Goal: Task Accomplishment & Management: Use online tool/utility

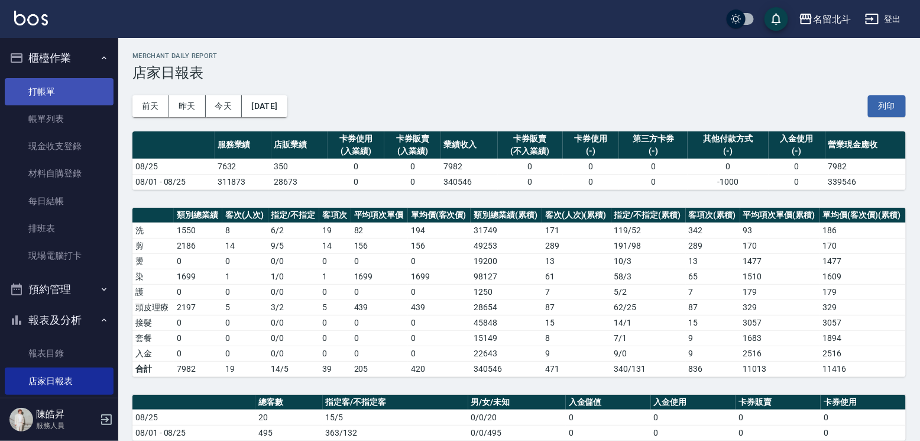
click at [61, 102] on link "打帳單" at bounding box center [59, 91] width 109 height 27
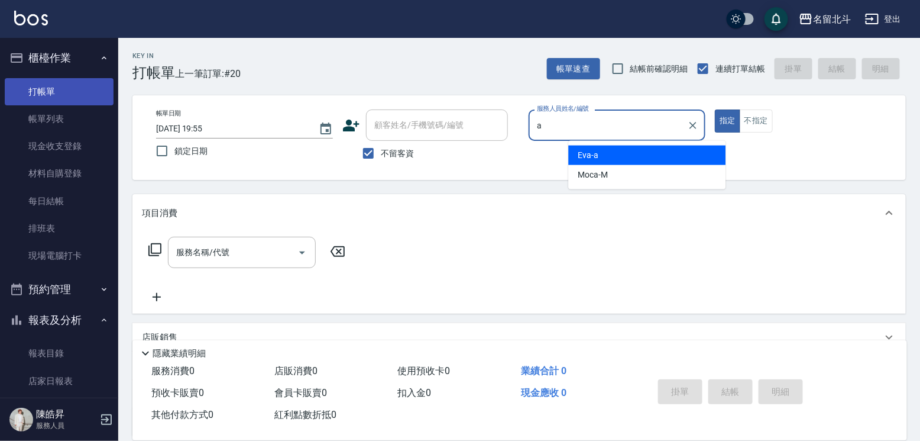
type input "[PERSON_NAME]-a"
type button "true"
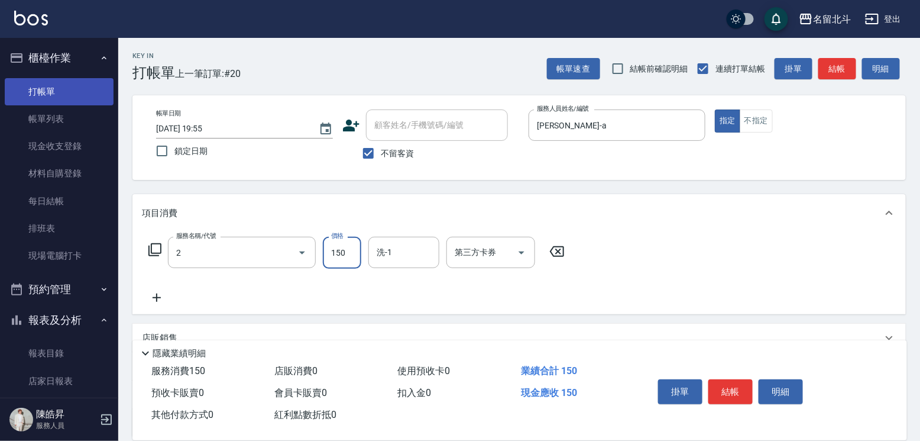
type input "一般洗髮(2)"
type input "[PERSON_NAME]-57"
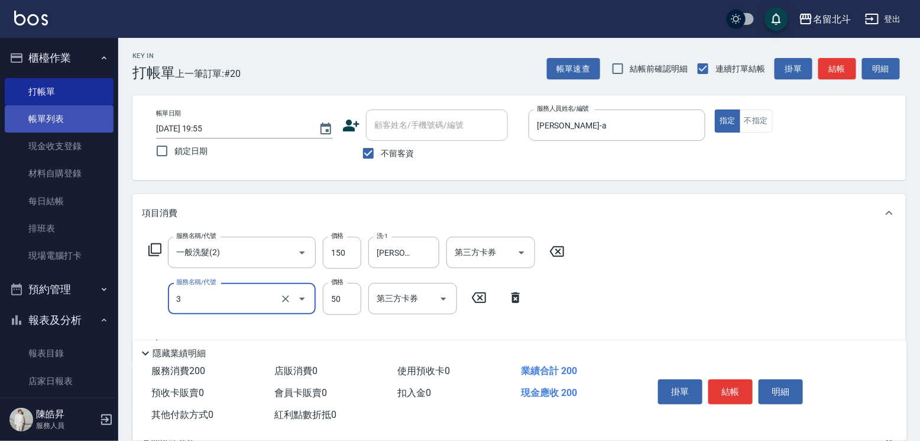
type input "精油(3)"
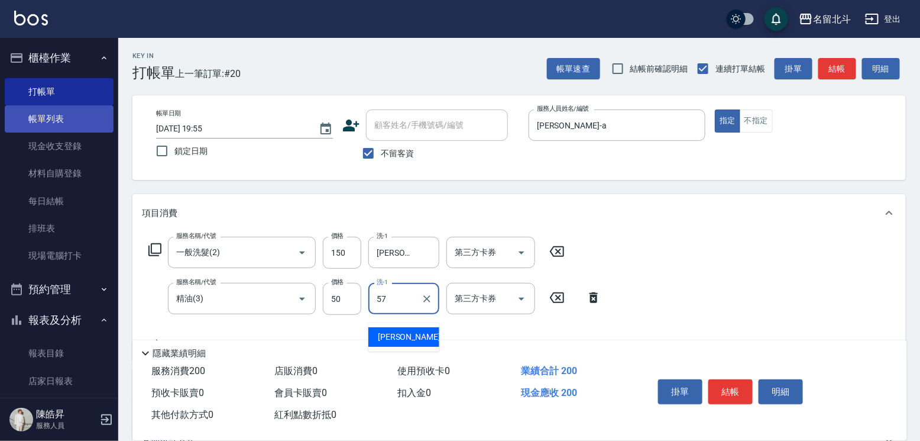
type input "[PERSON_NAME]-57"
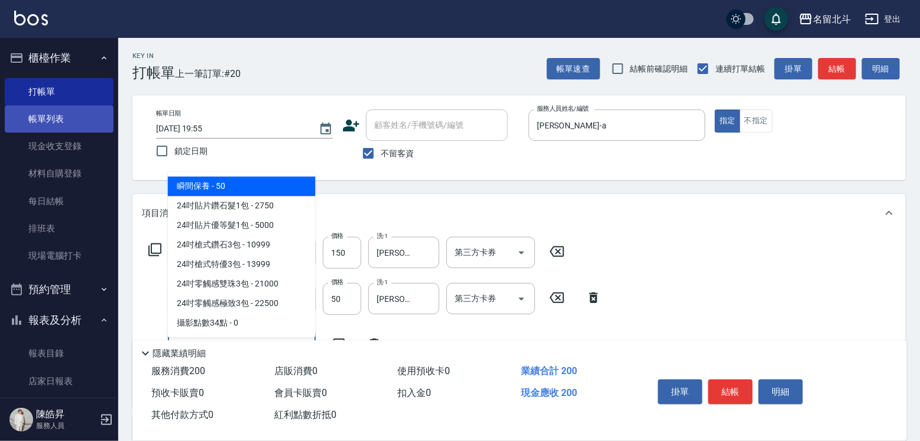
type input "瞬間保養(4)"
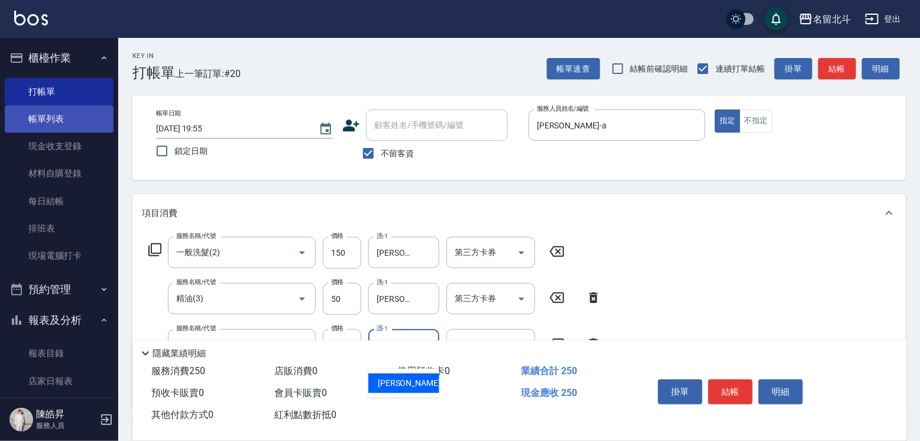
type input "[PERSON_NAME]-57"
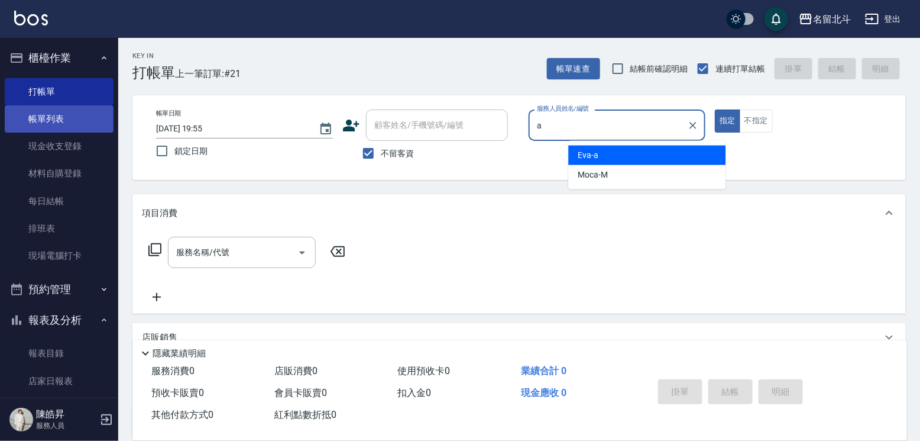
type input "[PERSON_NAME]-a"
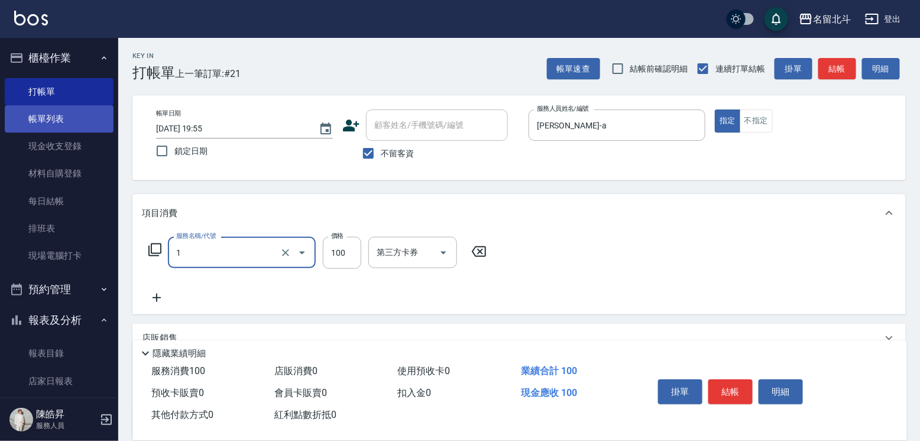
type input "剪髮(1)"
type input "200"
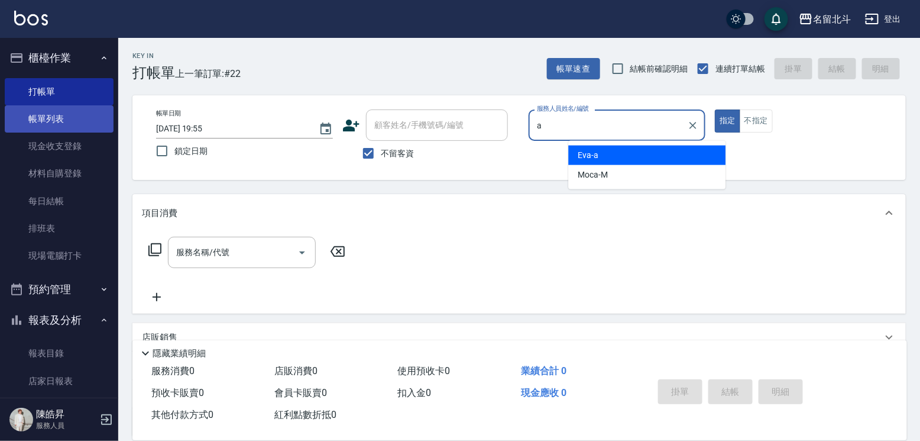
type input "[PERSON_NAME]-a"
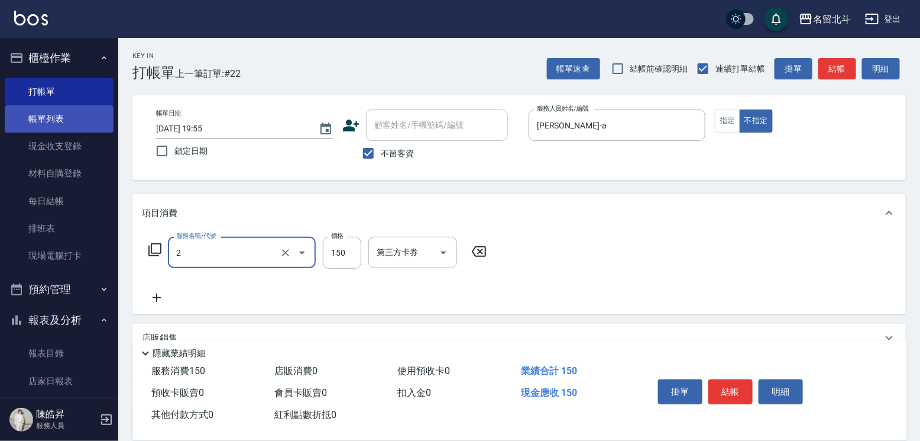
type input "一般洗髮(2)"
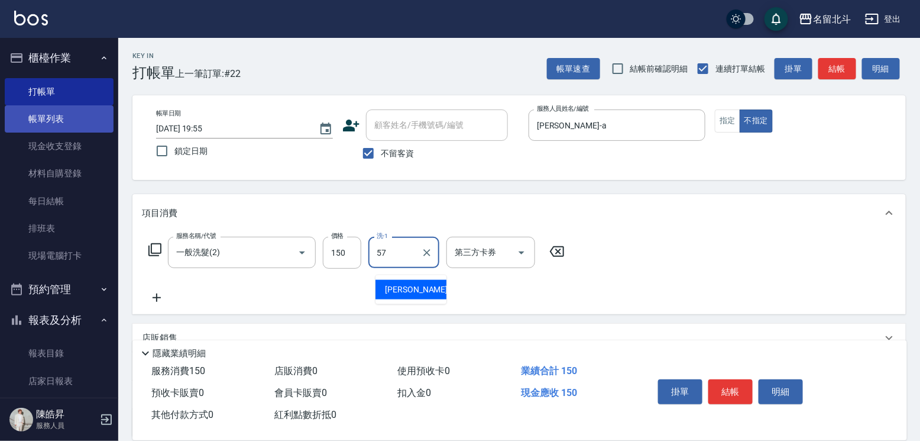
type input "[PERSON_NAME]-57"
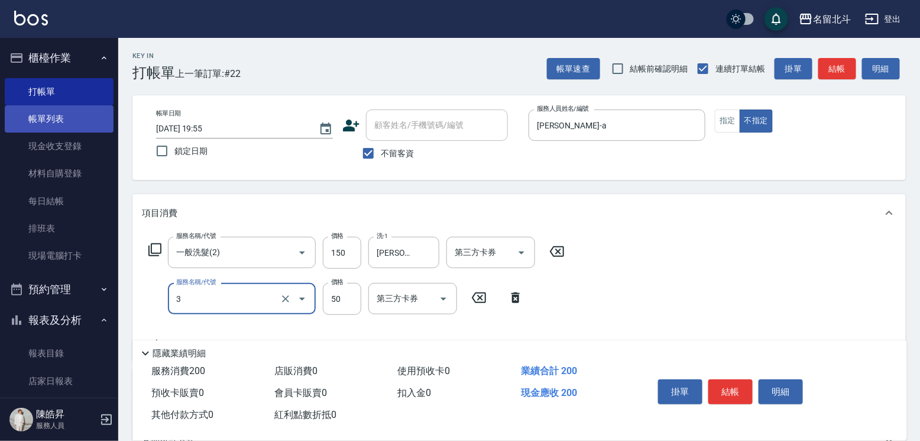
type input "精油(3)"
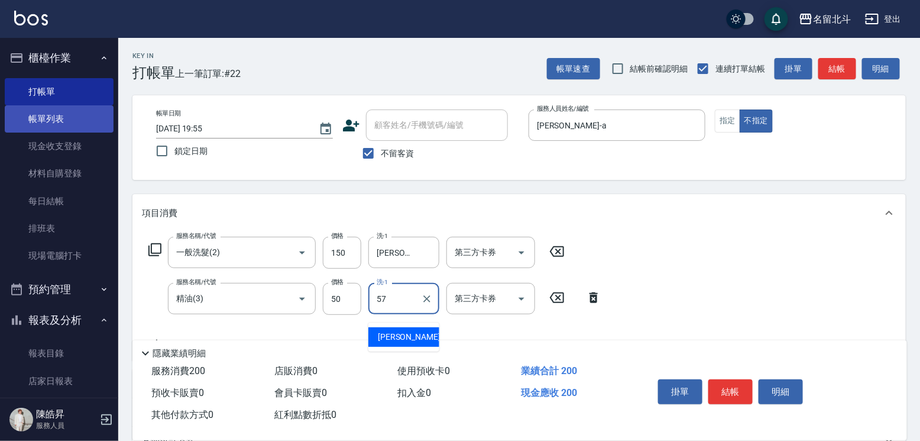
type input "[PERSON_NAME]-57"
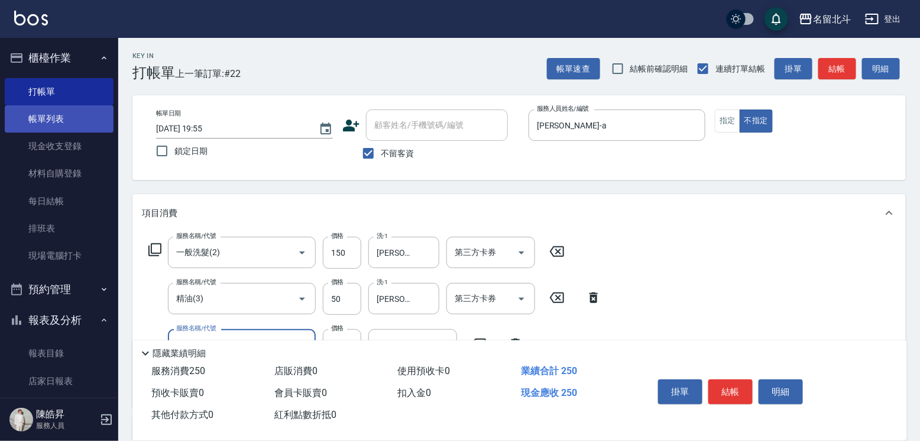
type input "瞬間保養(4)"
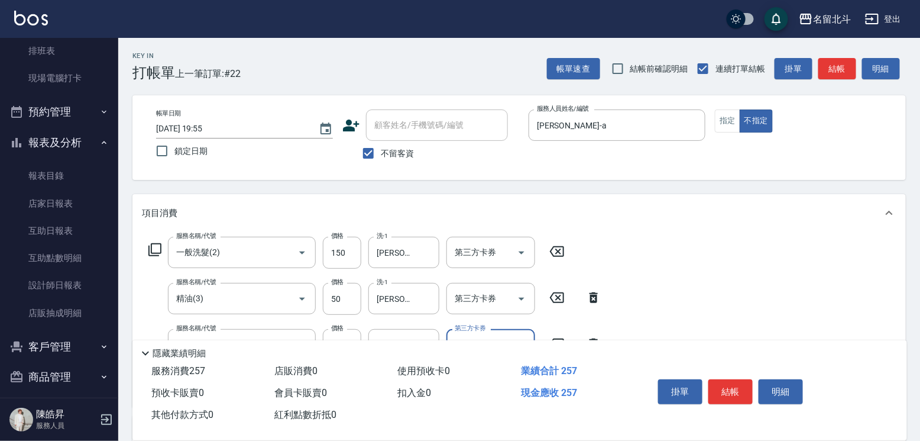
scroll to position [118, 0]
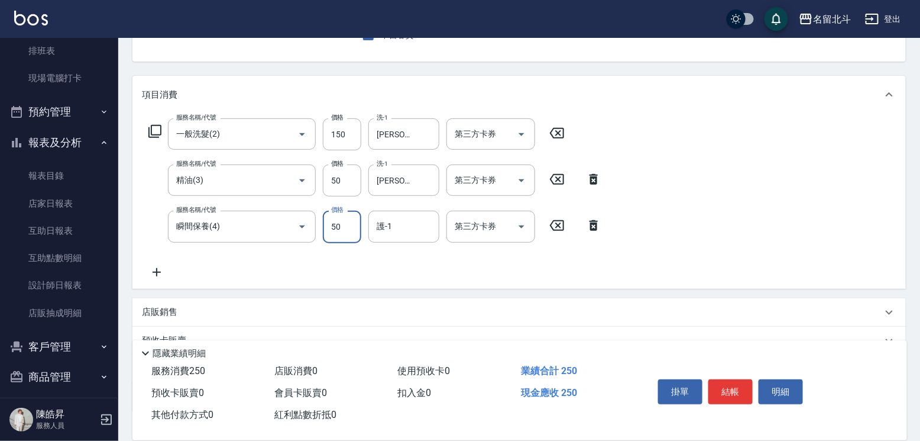
type input "50"
type input "[PERSON_NAME]-57"
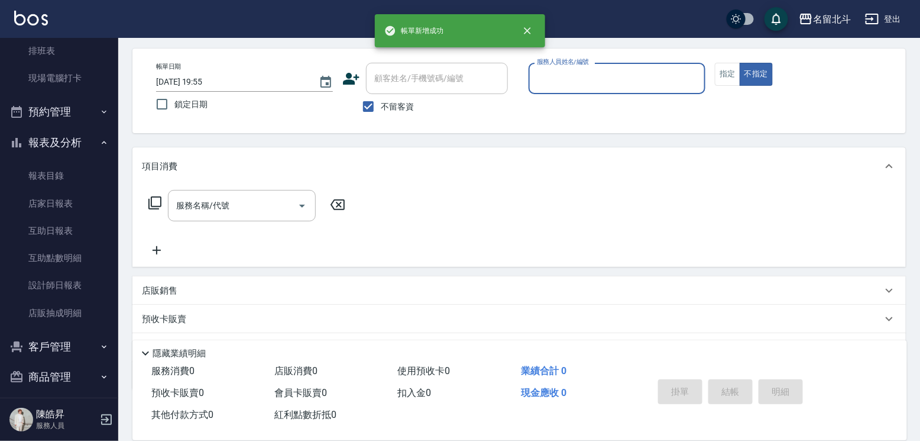
scroll to position [0, 0]
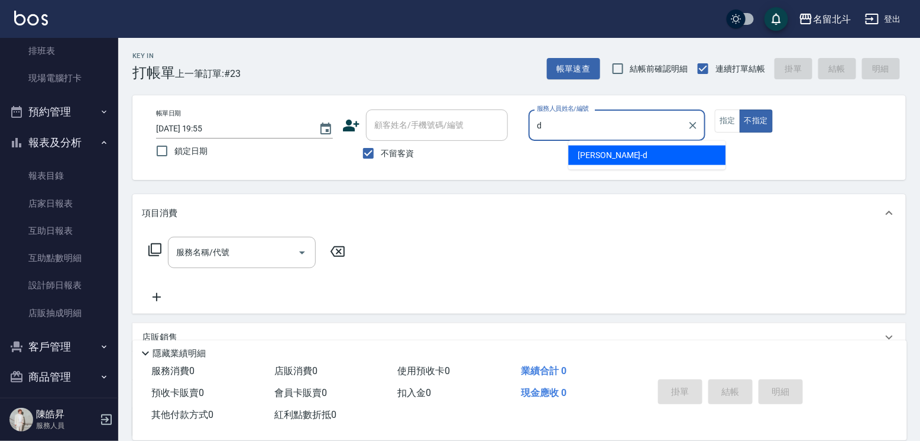
type input "[PERSON_NAME] -d"
type button "false"
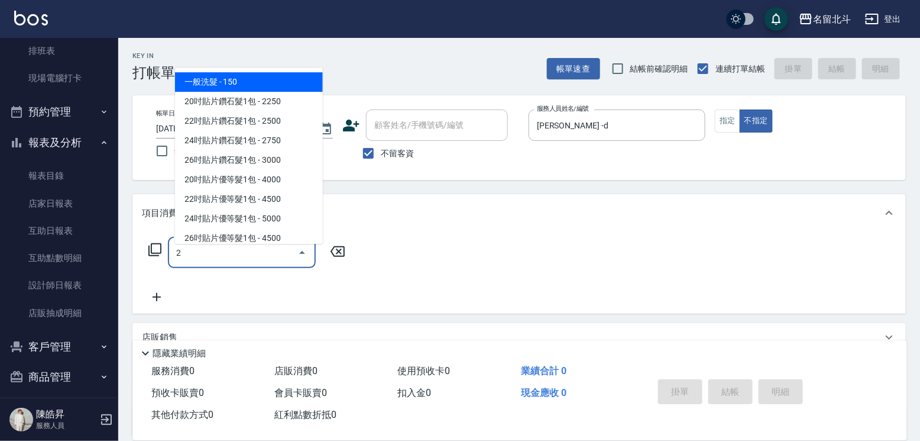
type input "一般洗髮(2)"
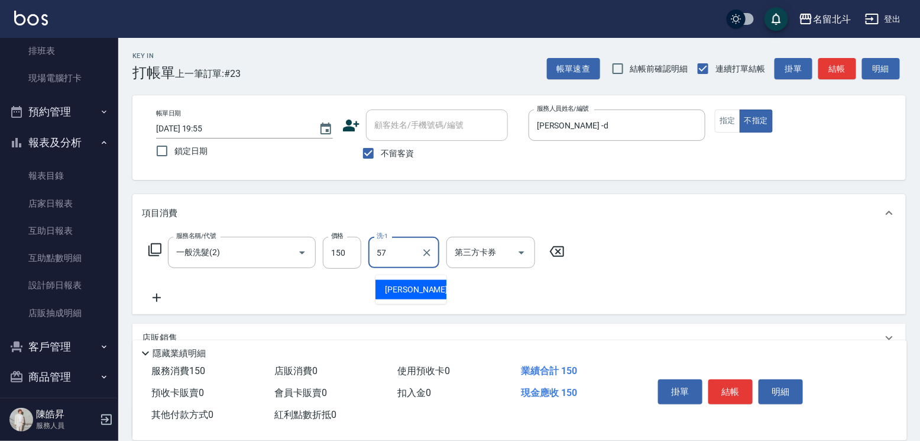
type input "[PERSON_NAME]-57"
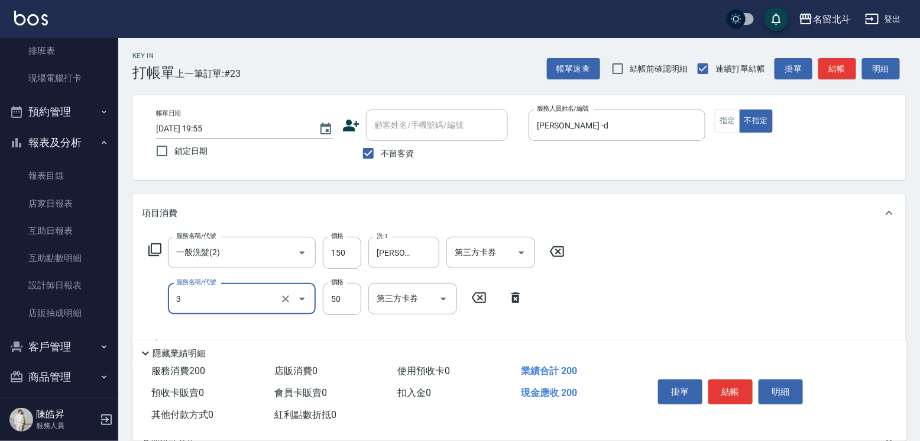
type input "精油(3)"
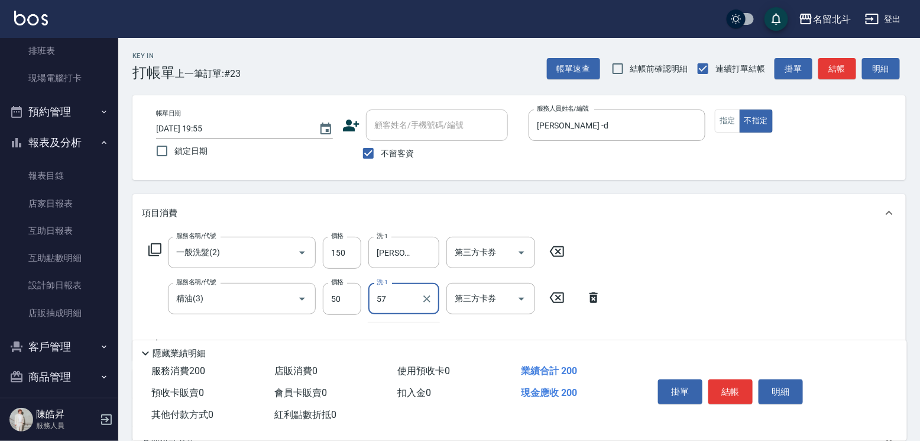
type input "[PERSON_NAME]-57"
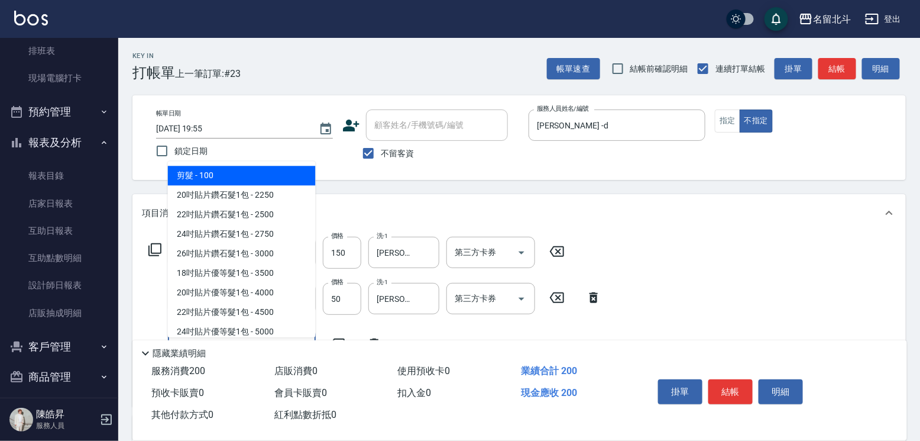
type input "剪髮(1)"
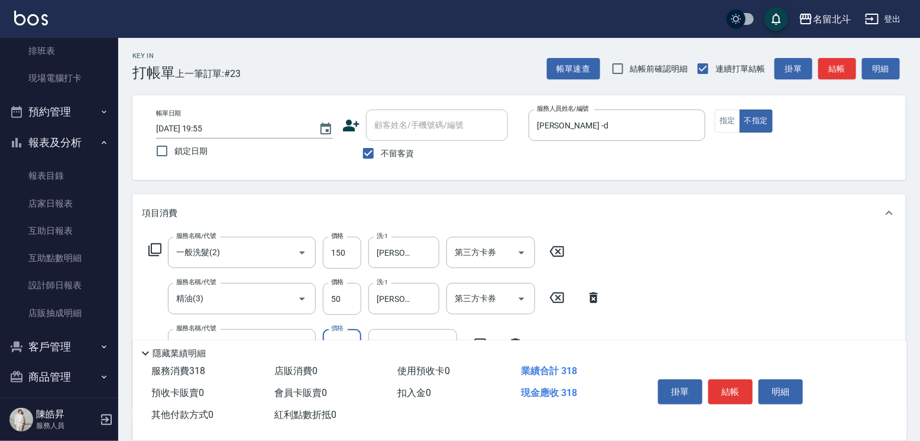
type input "118"
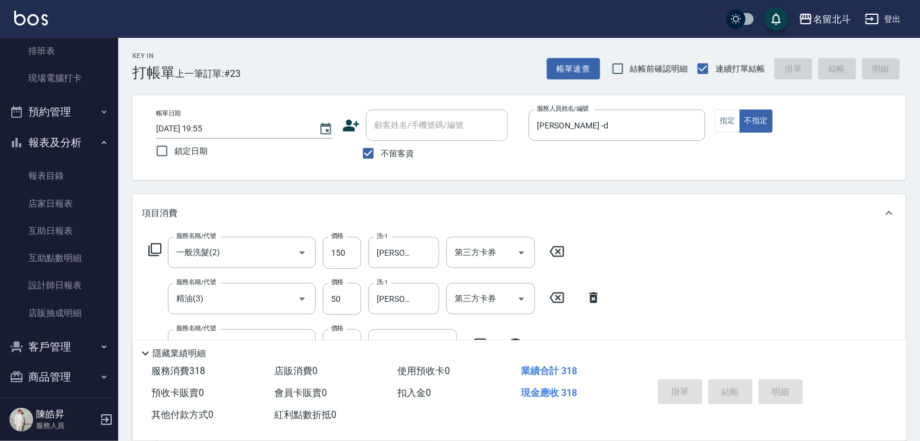
type input "[DATE] 19:56"
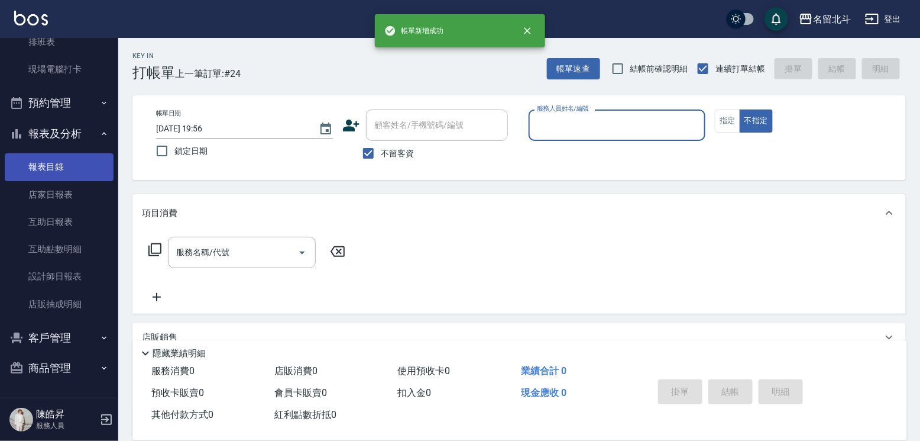
scroll to position [199, 0]
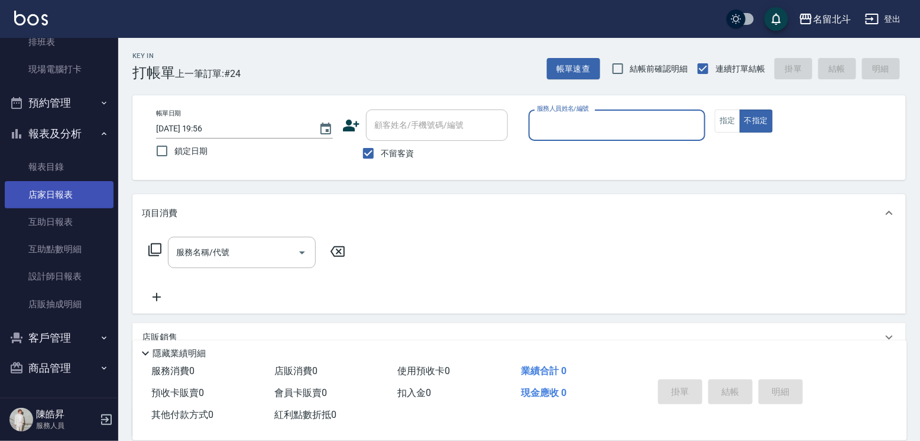
click at [84, 187] on link "店家日報表" at bounding box center [59, 194] width 109 height 27
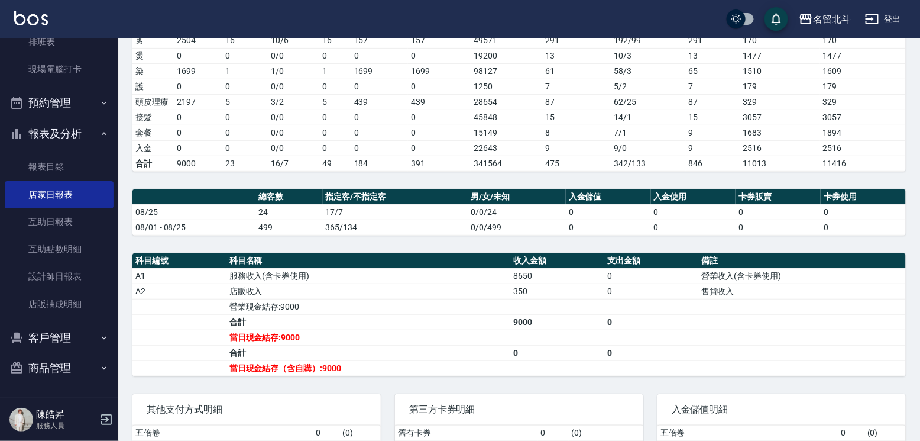
scroll to position [237, 0]
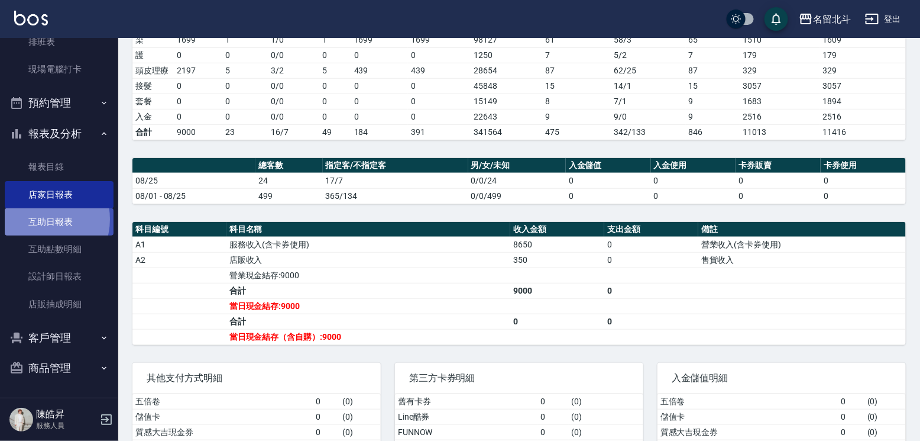
click at [41, 214] on link "互助日報表" at bounding box center [59, 221] width 109 height 27
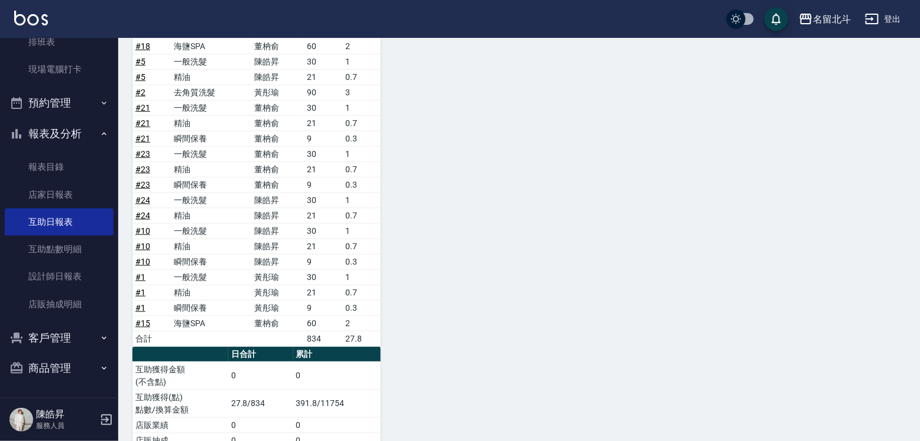
scroll to position [352, 0]
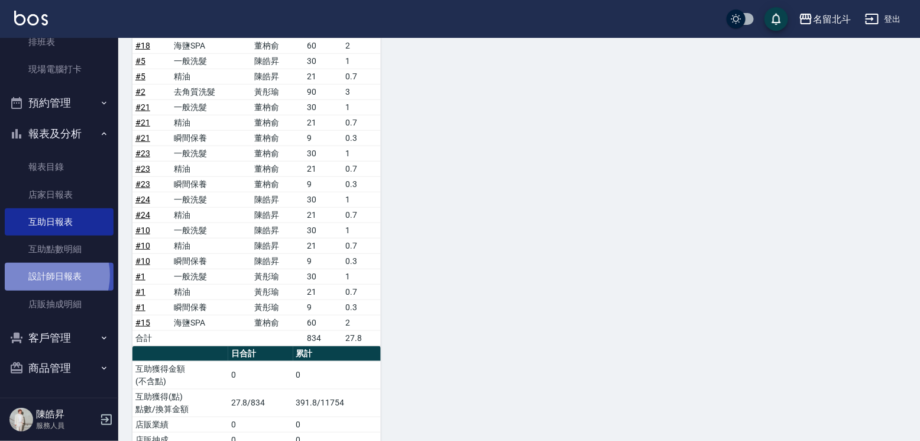
click at [43, 270] on link "設計師日報表" at bounding box center [59, 276] width 109 height 27
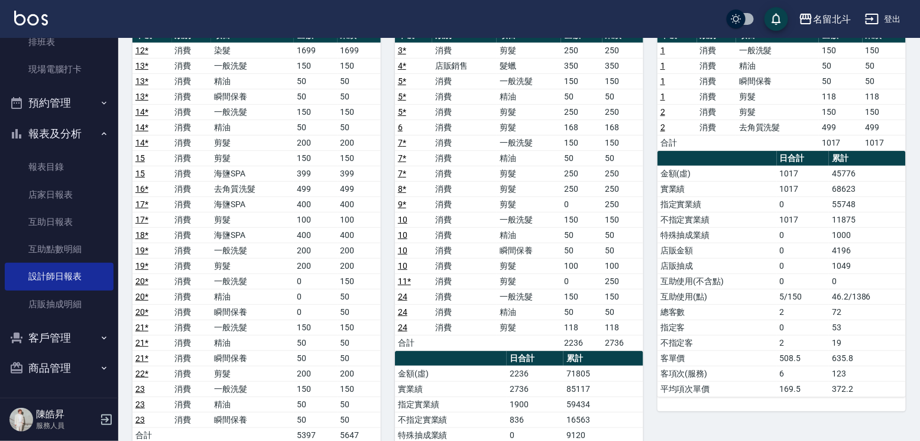
scroll to position [133, 0]
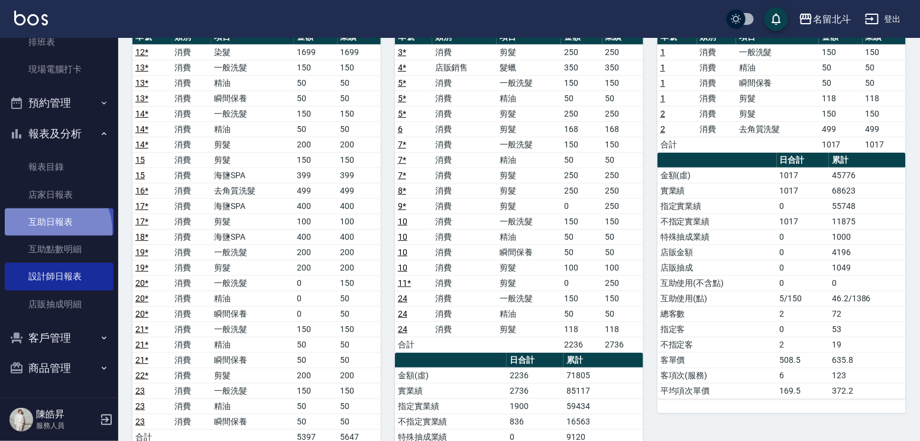
drag, startPoint x: 48, startPoint y: 225, endPoint x: 56, endPoint y: 224, distance: 7.9
click at [49, 225] on link "互助日報表" at bounding box center [59, 221] width 109 height 27
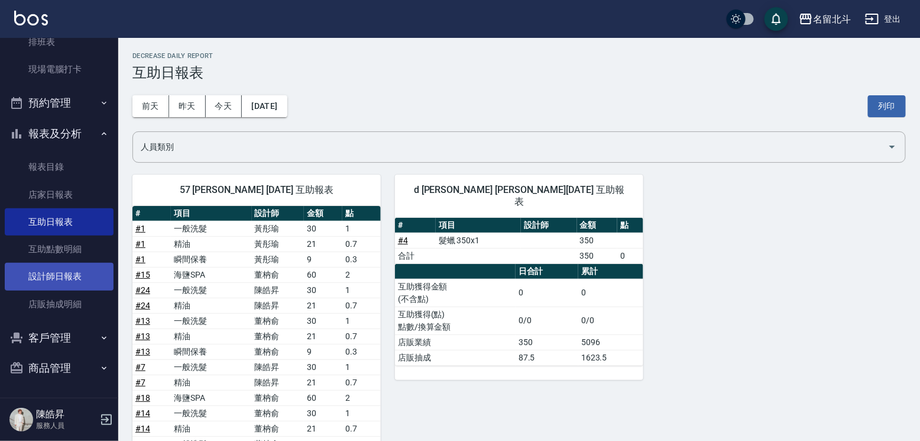
click at [57, 268] on link "設計師日報表" at bounding box center [59, 276] width 109 height 27
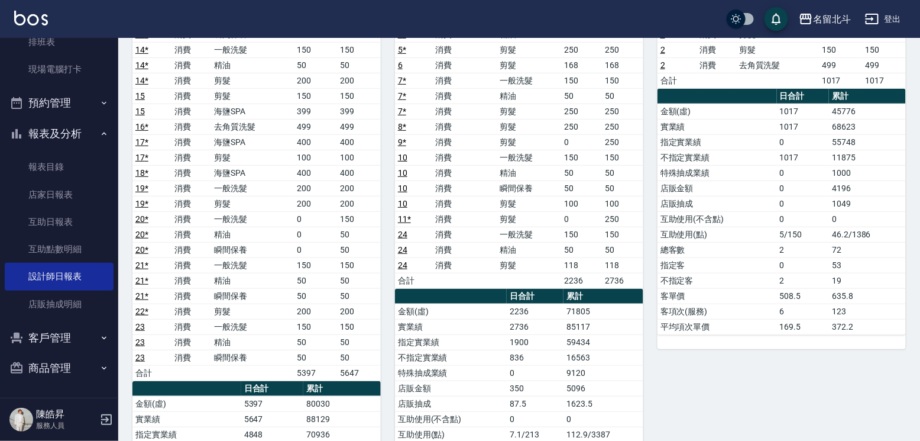
scroll to position [237, 0]
